Goal: Feedback & Contribution: Leave review/rating

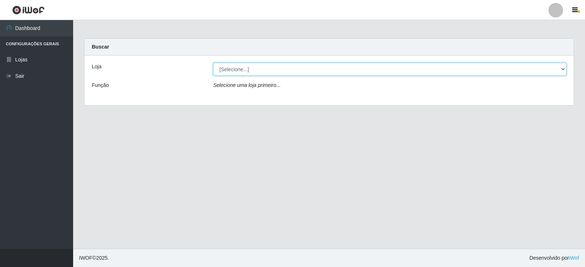
click at [346, 71] on select "[Selecione...] Queiroz Atacadão - Catolé do Rocha" at bounding box center [389, 69] width 353 height 13
select select "500"
click at [213, 63] on select "[Selecione...] Queiroz Atacadão - Catolé do Rocha" at bounding box center [389, 69] width 353 height 13
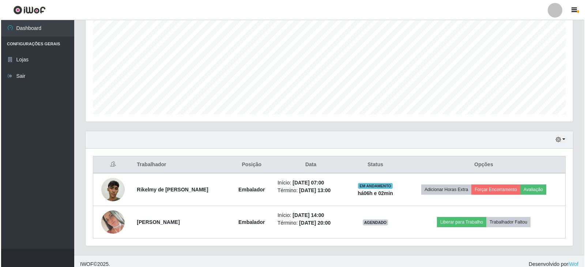
scroll to position [153, 0]
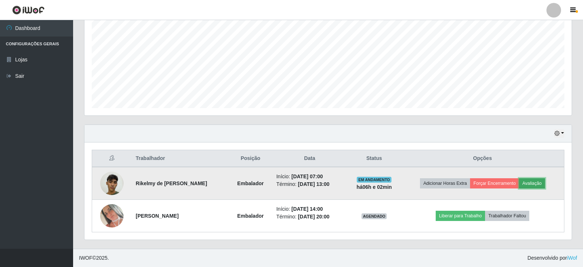
click at [537, 180] on button "Avaliação" at bounding box center [532, 183] width 26 height 10
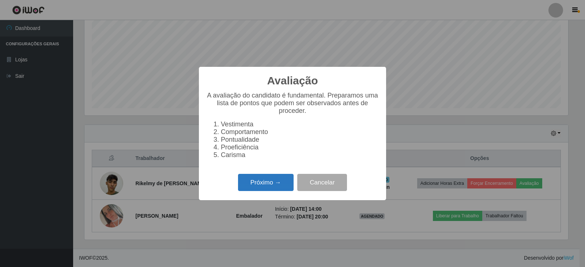
click at [265, 190] on button "Próximo →" at bounding box center [266, 182] width 56 height 17
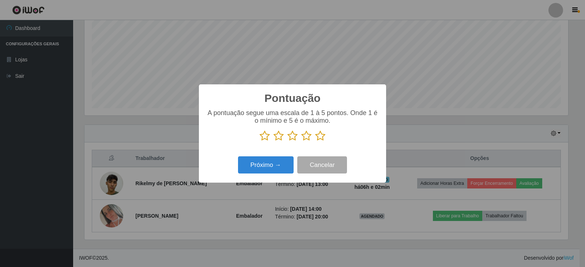
click at [318, 137] on icon at bounding box center [320, 135] width 10 height 11
click at [315, 141] on input "radio" at bounding box center [315, 141] width 0 height 0
click at [274, 167] on button "Próximo →" at bounding box center [266, 164] width 56 height 17
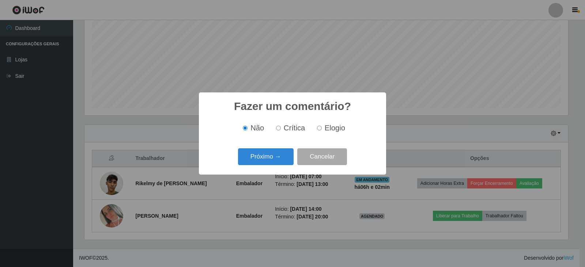
click at [319, 130] on input "Elogio" at bounding box center [319, 128] width 5 height 5
radio input "true"
click at [254, 156] on button "Próximo →" at bounding box center [266, 156] width 56 height 17
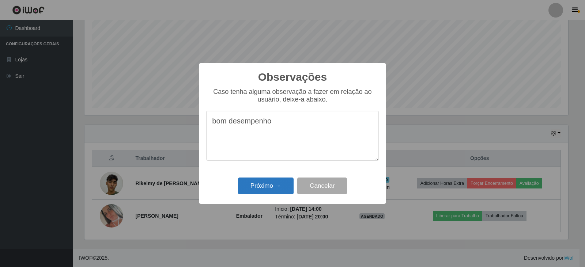
type textarea "bom desempenho"
click at [269, 182] on button "Próximo →" at bounding box center [266, 186] width 56 height 17
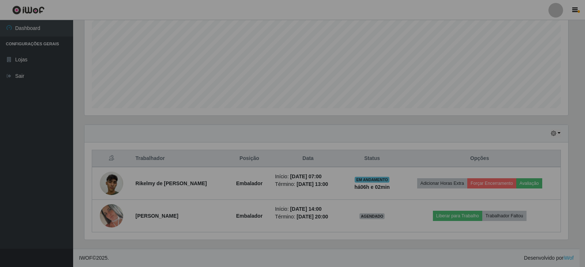
scroll to position [152, 487]
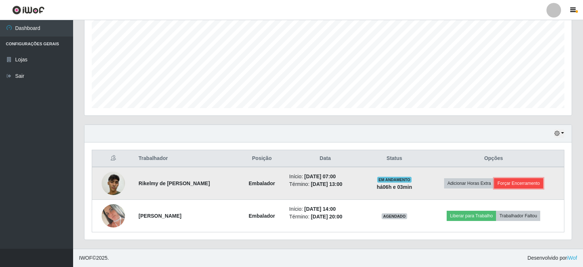
click at [524, 182] on button "Forçar Encerramento" at bounding box center [518, 183] width 49 height 10
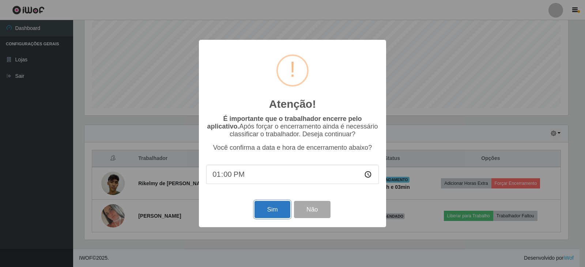
click at [276, 214] on button "Sim" at bounding box center [271, 209] width 35 height 17
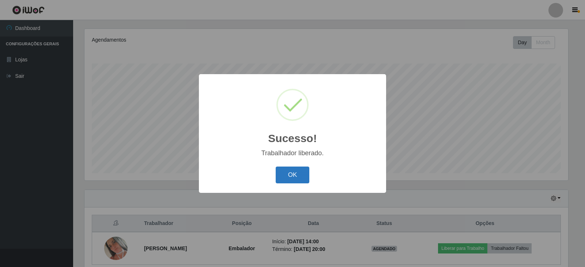
click at [295, 176] on button "OK" at bounding box center [293, 175] width 34 height 17
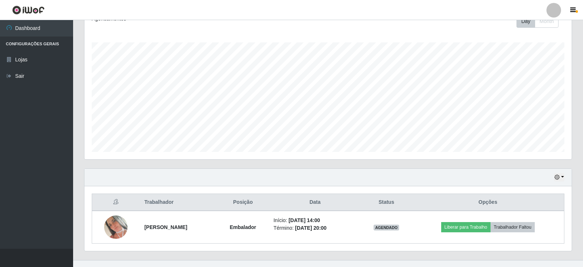
scroll to position [121, 0]
